Goal: Task Accomplishment & Management: Manage account settings

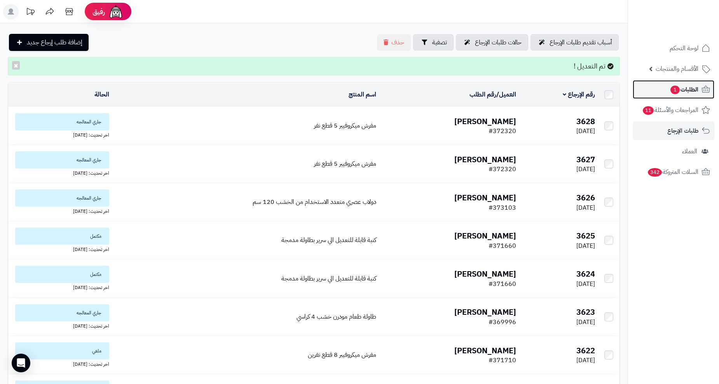
click at [694, 85] on span "الطلبات 1" at bounding box center [684, 89] width 29 height 11
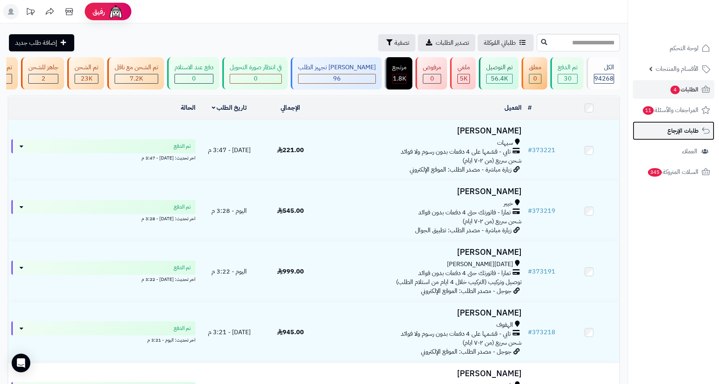
click at [667, 133] on span "طلبات الإرجاع" at bounding box center [682, 130] width 31 height 11
